Goal: Go to known website: Access a specific website the user already knows

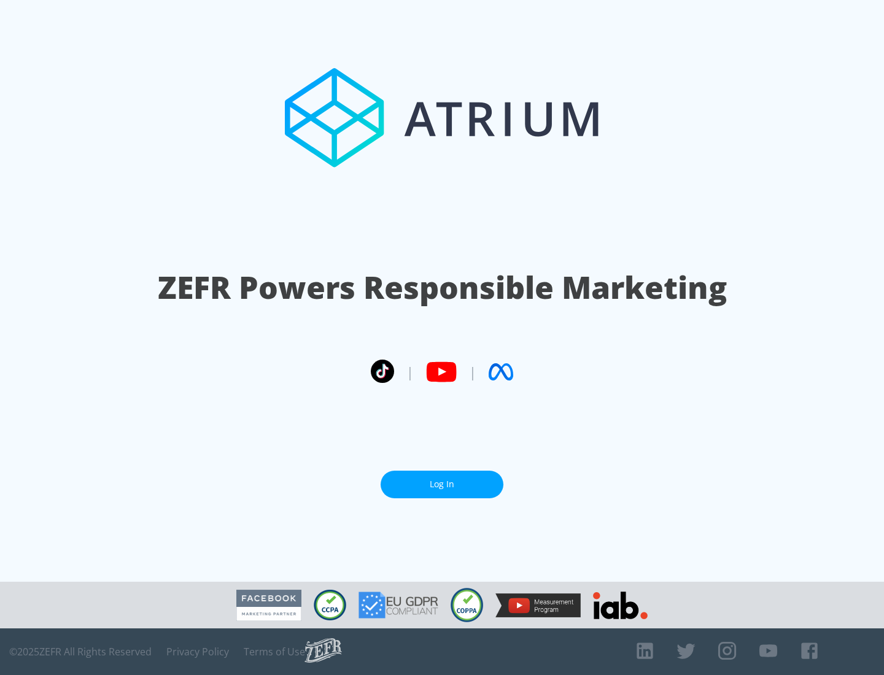
click at [442, 484] on link "Log In" at bounding box center [442, 485] width 123 height 28
